Goal: Task Accomplishment & Management: Manage account settings

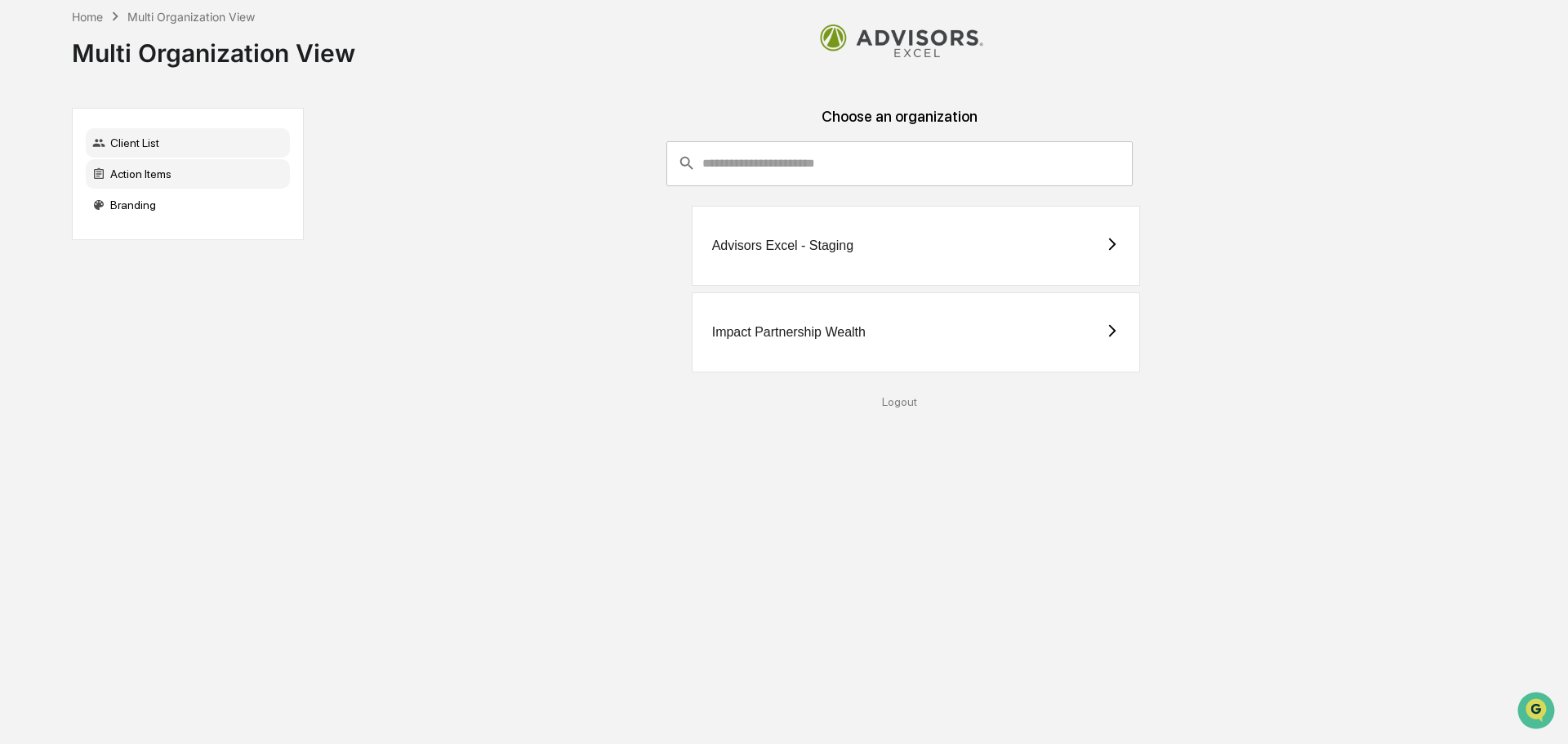
click at [171, 185] on div "Action Items" at bounding box center [188, 174] width 204 height 29
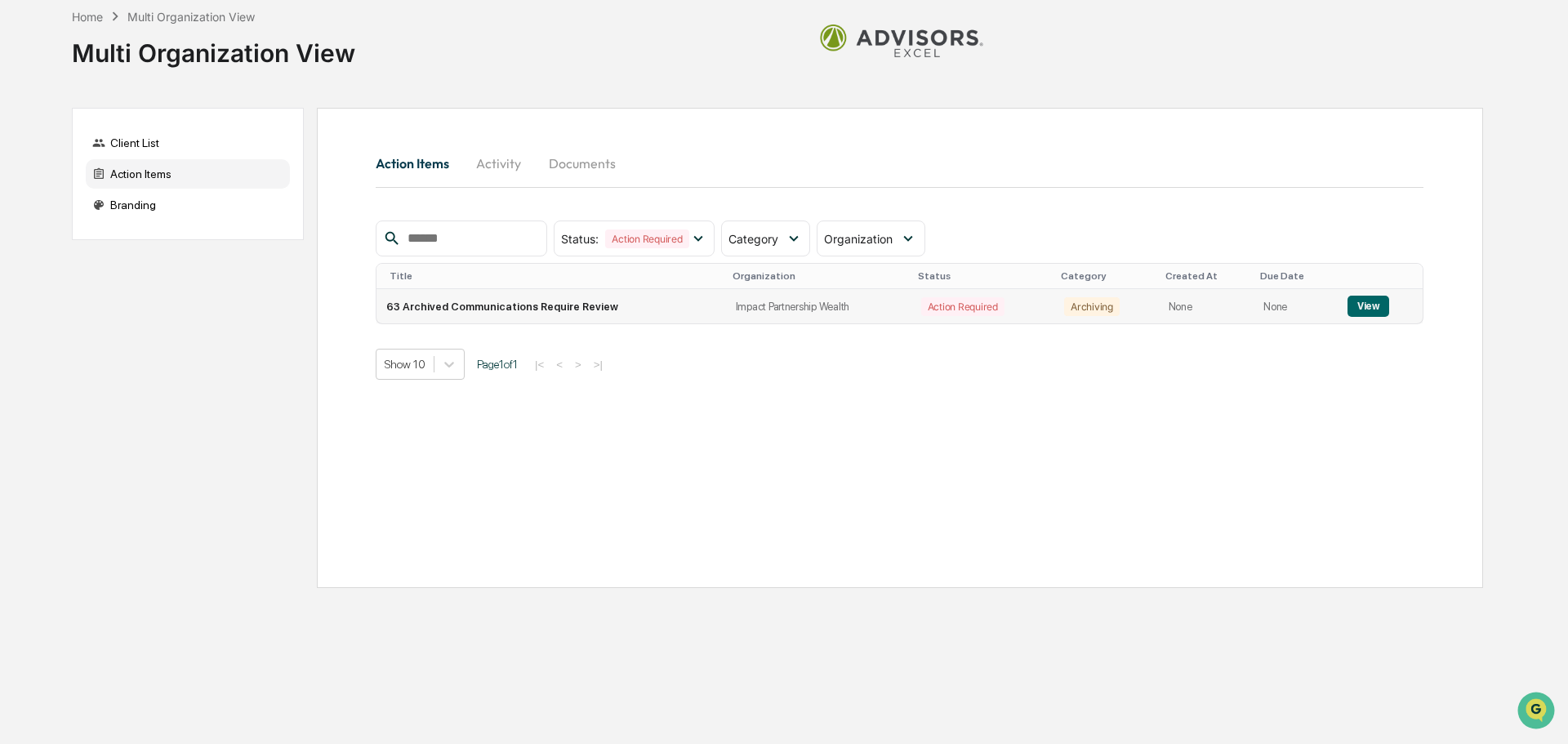
drag, startPoint x: 526, startPoint y: 303, endPoint x: 526, endPoint y: 313, distance: 10.0
click at [526, 313] on td "63 Archived Communications Require Review" at bounding box center [551, 306] width 349 height 34
click at [1383, 302] on button "View" at bounding box center [1368, 305] width 42 height 21
